Goal: Find specific page/section: Find specific page/section

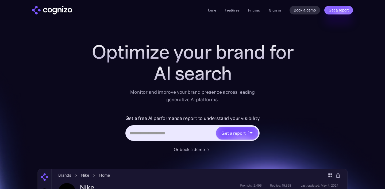
click at [276, 5] on div "Home Features Pricing Book a demo Get a report Sign in Book a demo Get a report" at bounding box center [192, 10] width 385 height 20
click at [276, 9] on link "Sign in" at bounding box center [275, 10] width 12 height 6
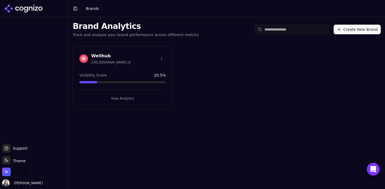
click at [19, 168] on span "Wellhub" at bounding box center [15, 171] width 26 height 9
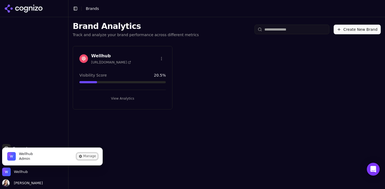
click at [82, 155] on icon "Wellhub is active" at bounding box center [80, 156] width 4 height 4
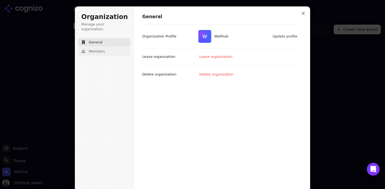
click at [103, 49] on span "Members" at bounding box center [97, 51] width 16 height 5
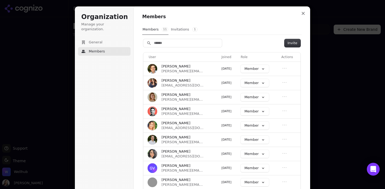
click at [180, 27] on button "Invitations 1" at bounding box center [184, 29] width 27 height 10
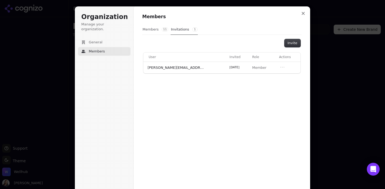
click at [148, 29] on button "Members 11" at bounding box center [155, 29] width 26 height 10
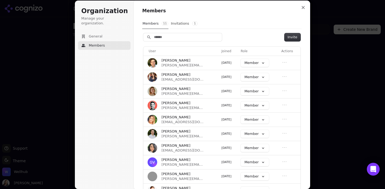
scroll to position [27, 0]
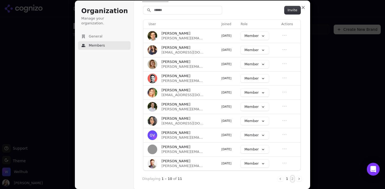
click at [292, 179] on button "2" at bounding box center [292, 179] width 3 height 6
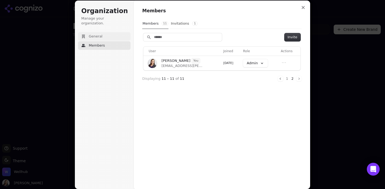
click at [99, 34] on span "General" at bounding box center [96, 36] width 14 height 5
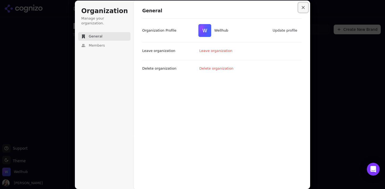
click at [301, 7] on button "Close modal" at bounding box center [303, 8] width 10 height 10
